Goal: Check status: Verify the current state of an ongoing process or item

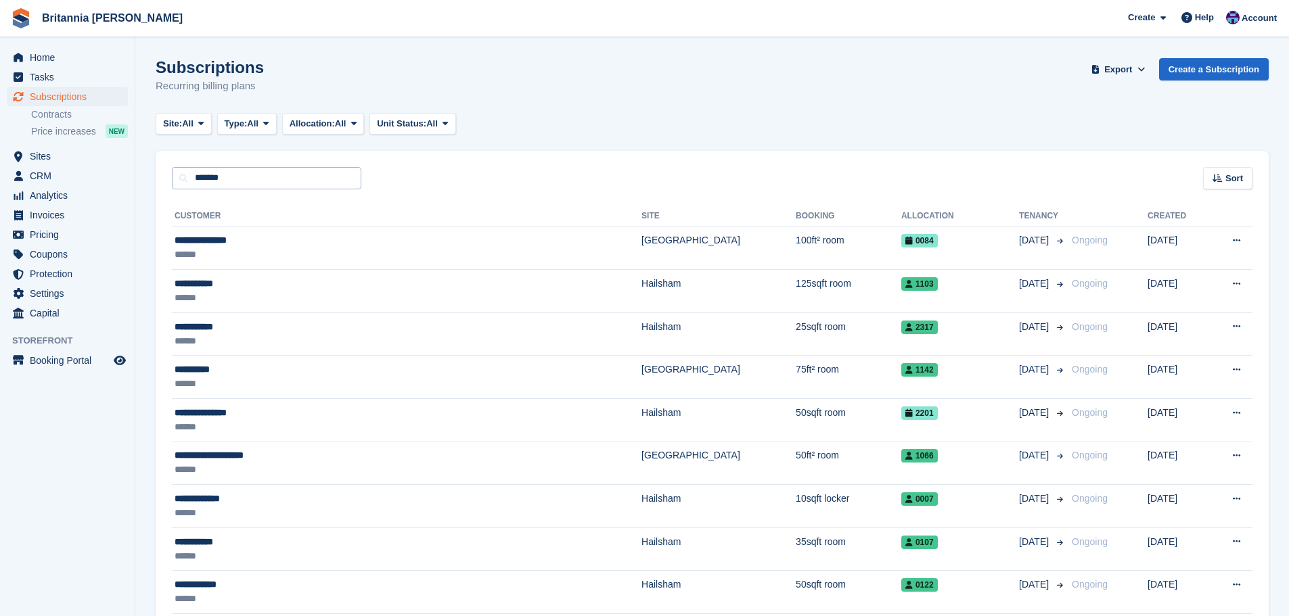
type input "*******"
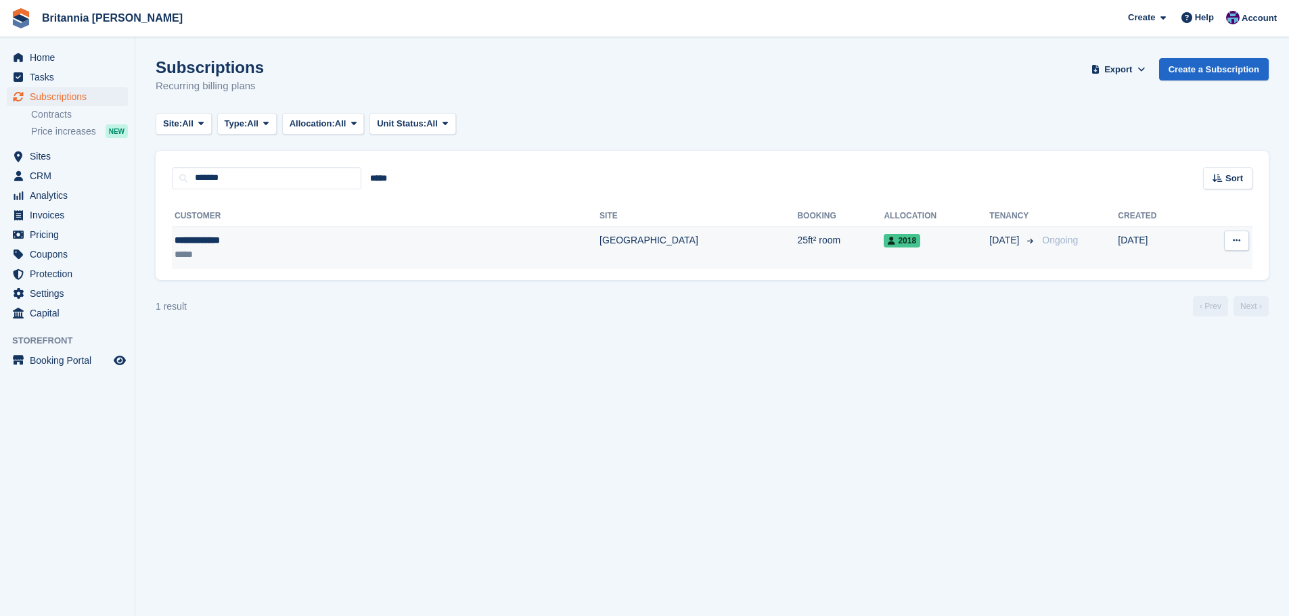
click at [599, 249] on td "[GEOGRAPHIC_DATA]" at bounding box center [698, 248] width 198 height 43
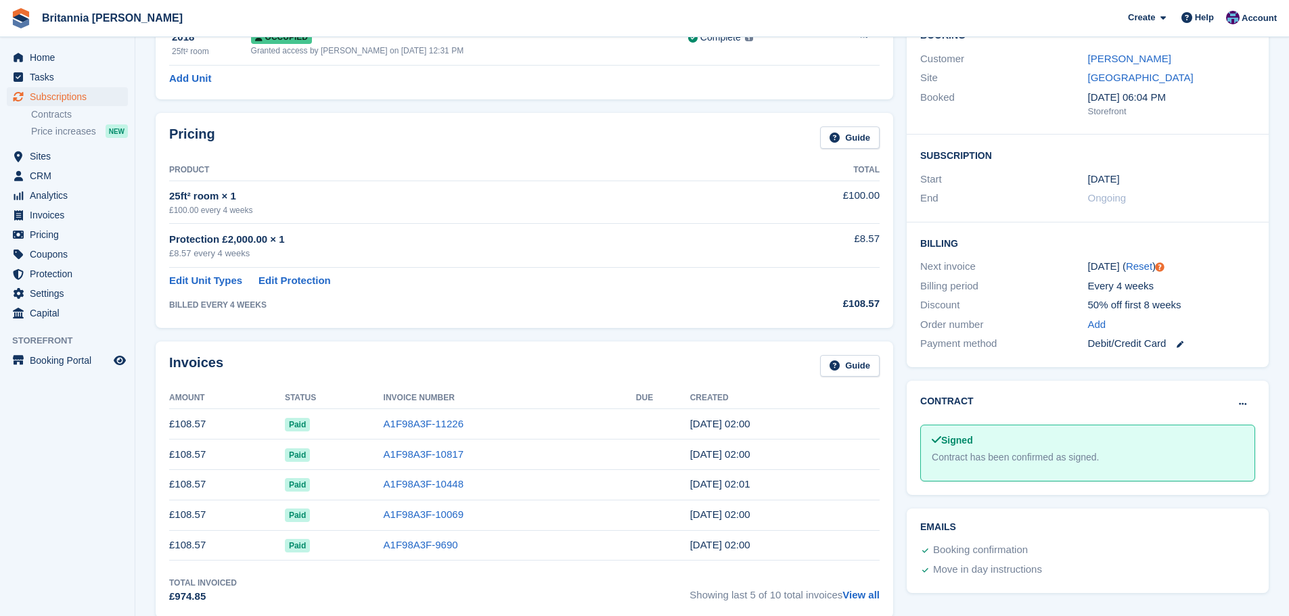
scroll to position [203, 0]
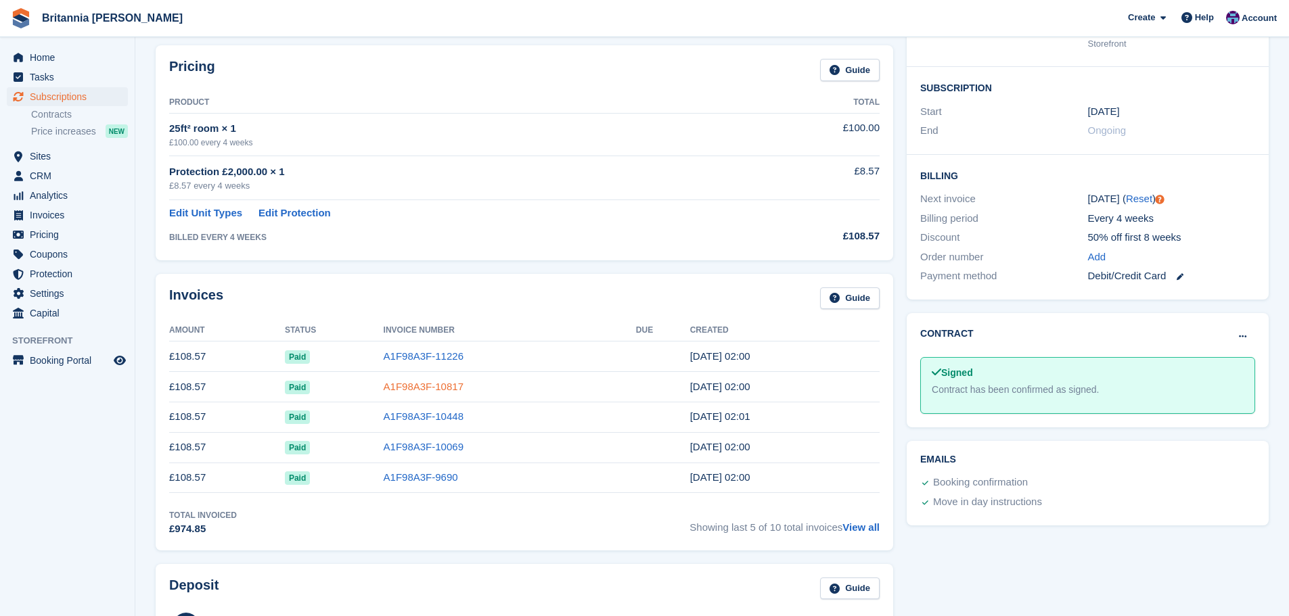
click at [415, 390] on link "A1F98A3F-10817" at bounding box center [424, 386] width 80 height 11
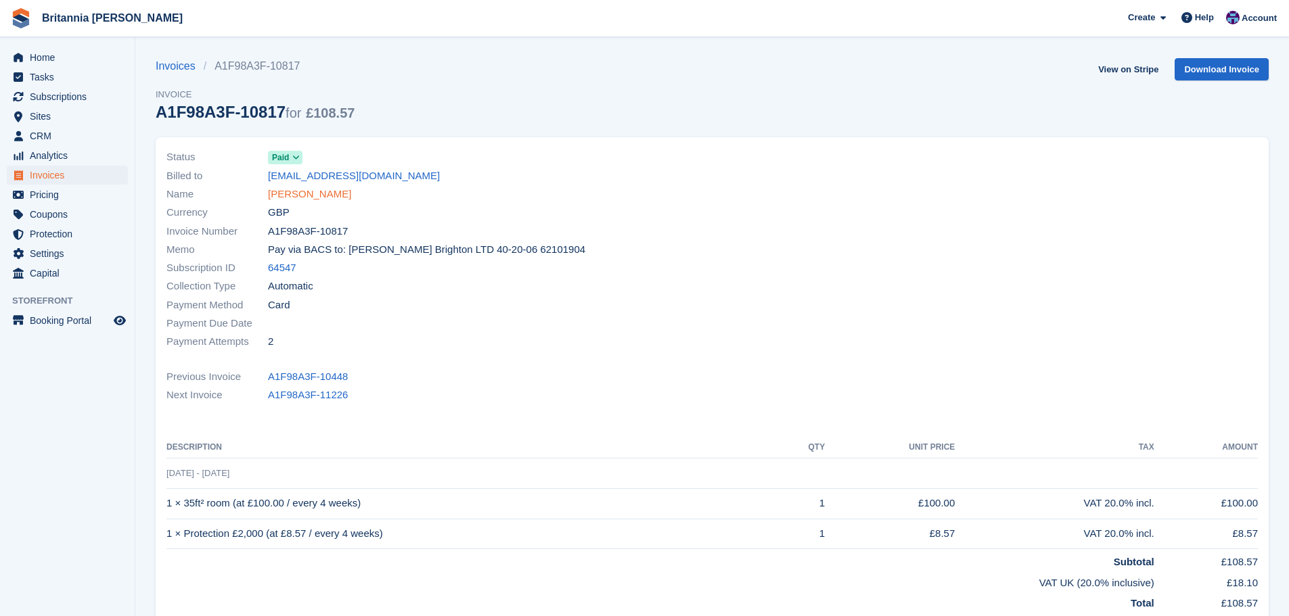
click at [311, 195] on link "Steve limburn" at bounding box center [309, 195] width 83 height 16
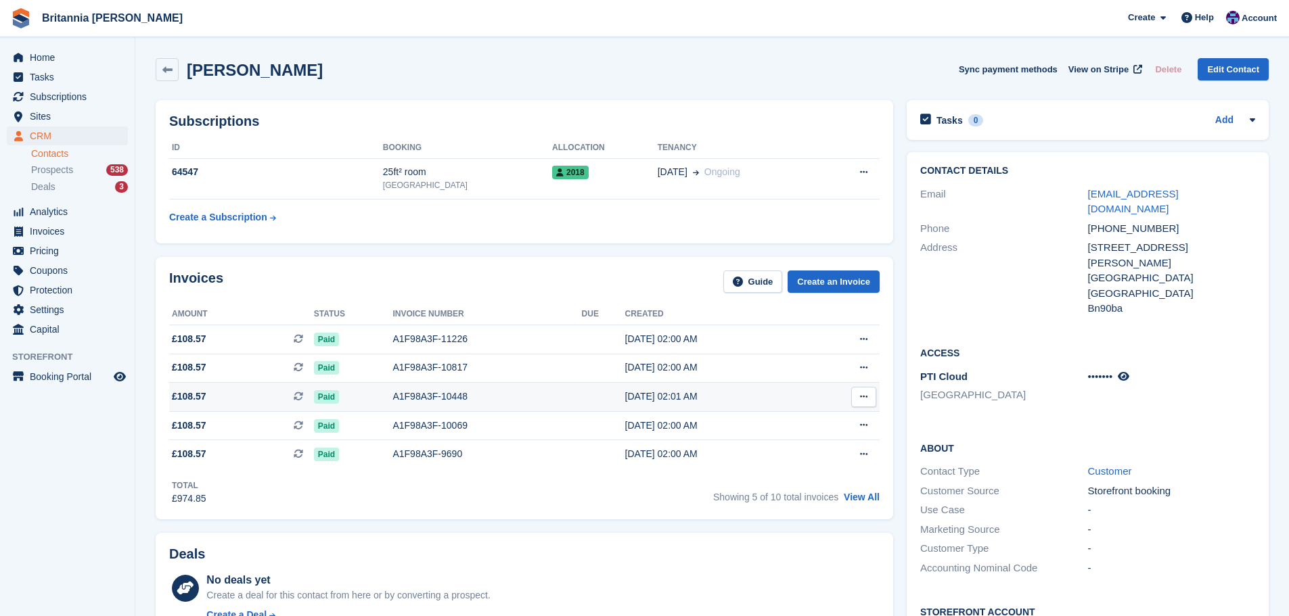
click at [417, 390] on div "A1F98A3F-10448" at bounding box center [486, 397] width 189 height 14
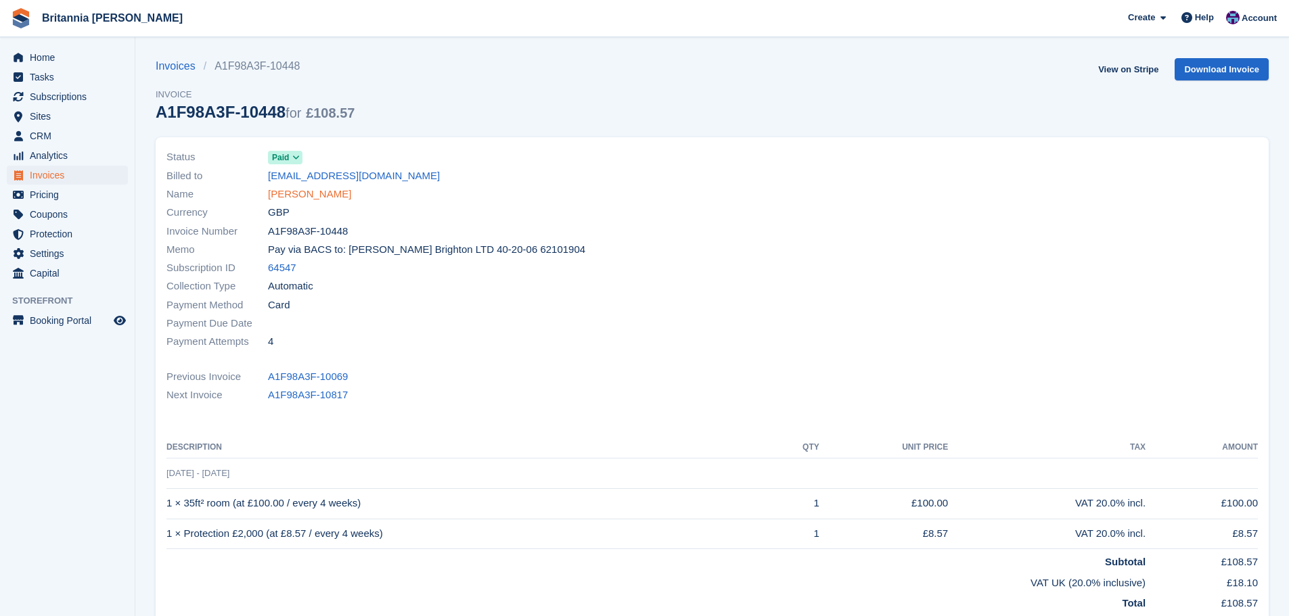
click at [306, 200] on link "[PERSON_NAME]" at bounding box center [309, 195] width 83 height 16
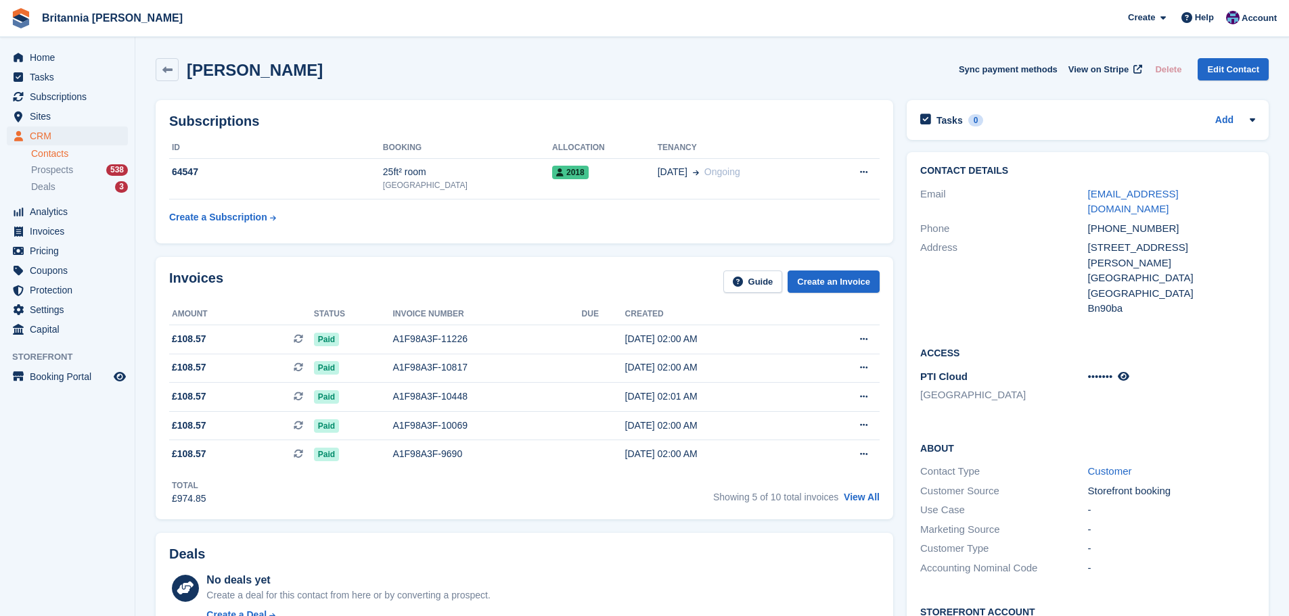
scroll to position [203, 0]
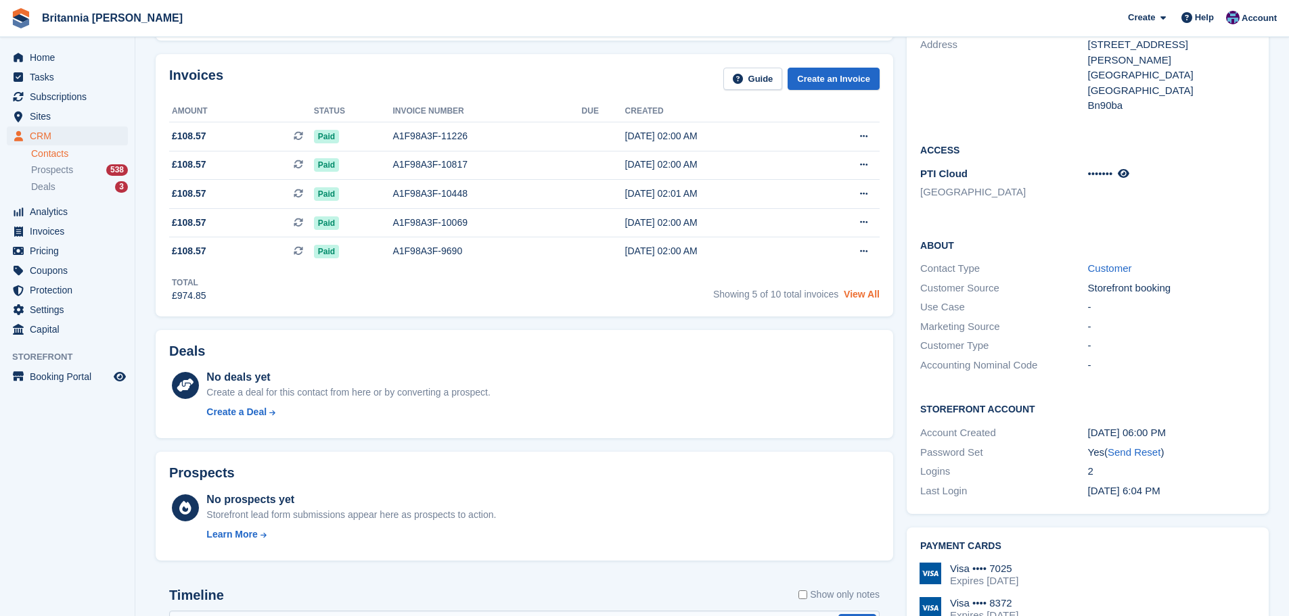
click at [862, 295] on link "View All" at bounding box center [861, 294] width 36 height 11
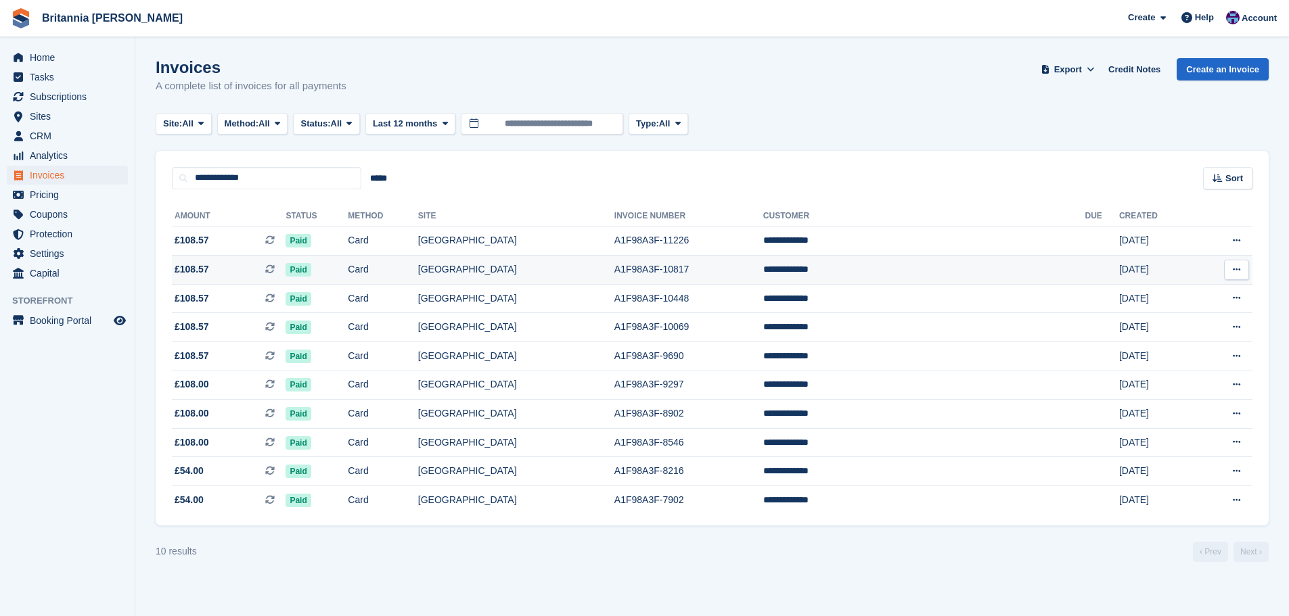
click at [510, 273] on td "[GEOGRAPHIC_DATA]" at bounding box center [516, 270] width 196 height 29
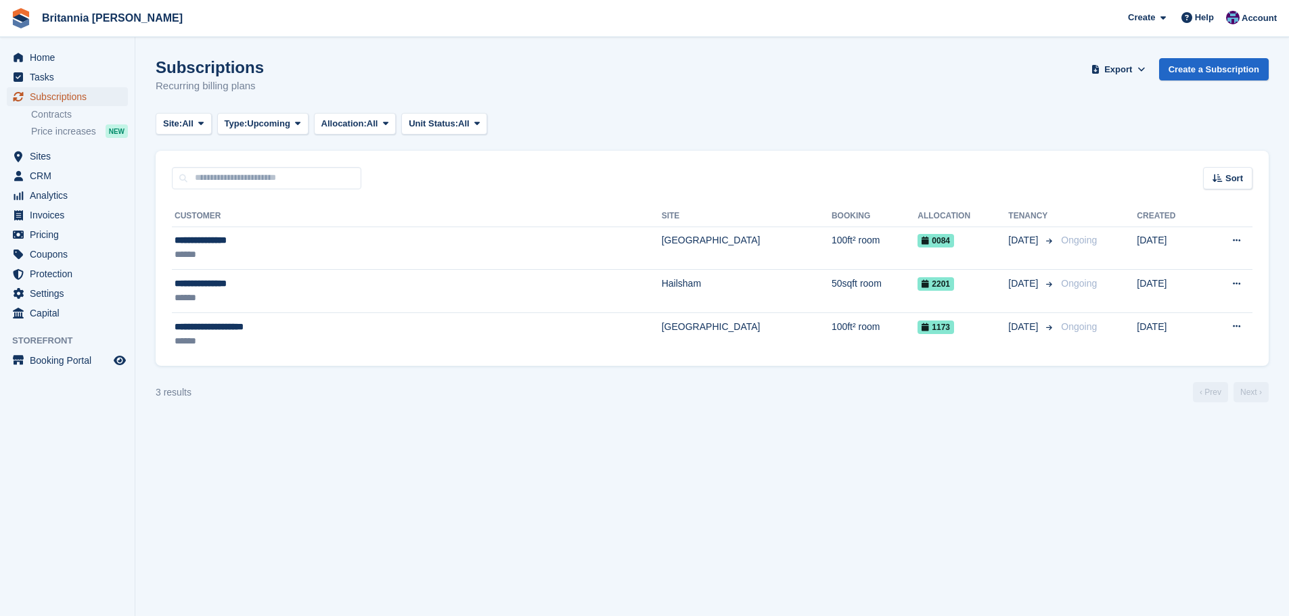
click at [104, 100] on span "Subscriptions" at bounding box center [70, 96] width 81 height 19
